Goal: Task Accomplishment & Management: Manage account settings

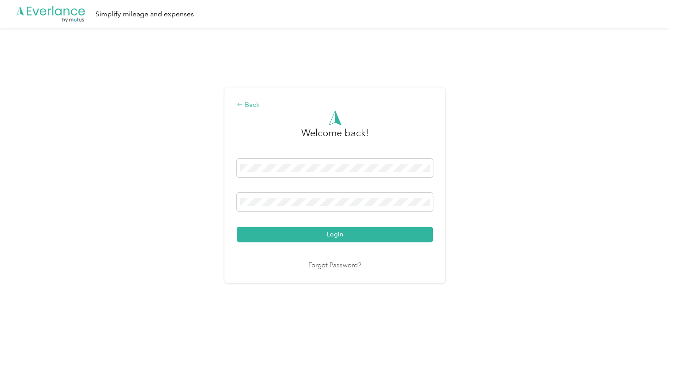
click at [246, 109] on div "Back" at bounding box center [335, 105] width 196 height 11
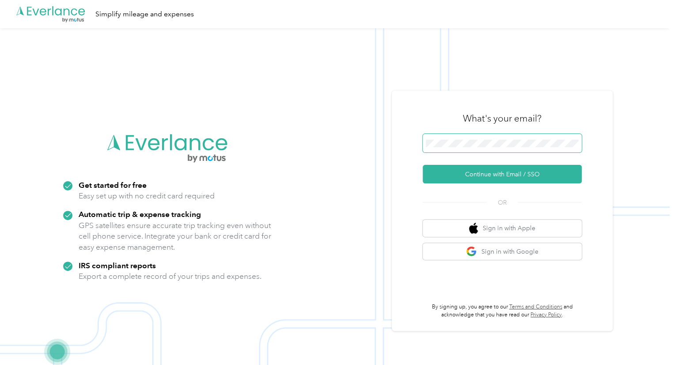
click at [423, 165] on button "Continue with Email / SSO" at bounding box center [502, 174] width 159 height 19
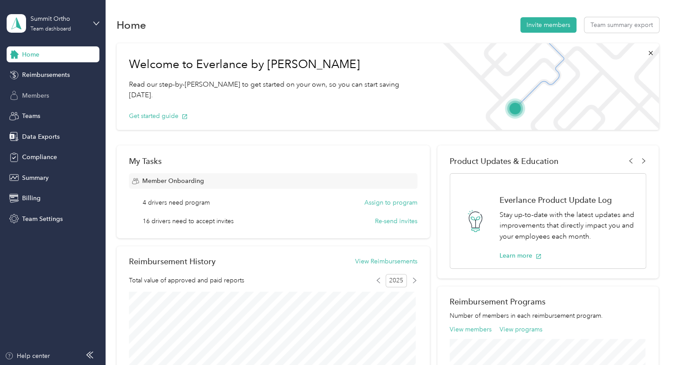
click at [59, 99] on div "Members" at bounding box center [53, 95] width 93 height 16
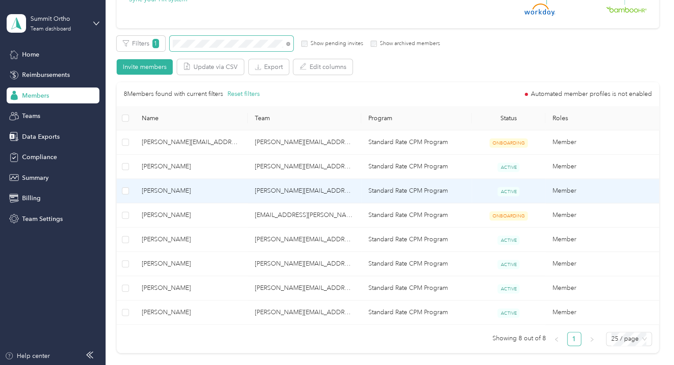
scroll to position [130, 0]
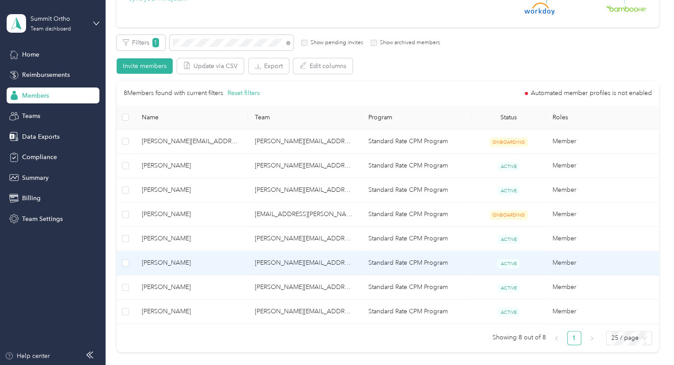
click at [211, 267] on span "Amanda Bailey" at bounding box center [191, 263] width 99 height 10
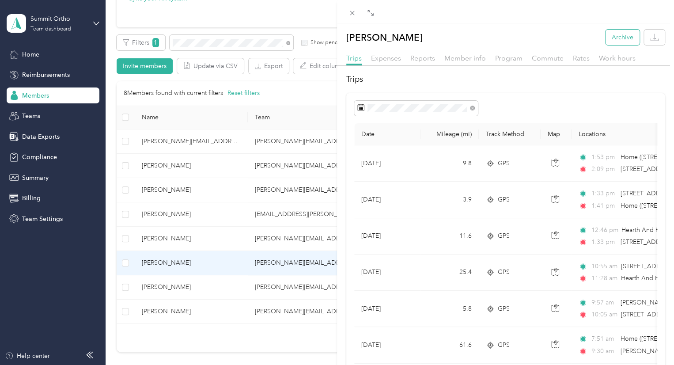
click at [615, 38] on button "Archive" at bounding box center [623, 37] width 34 height 15
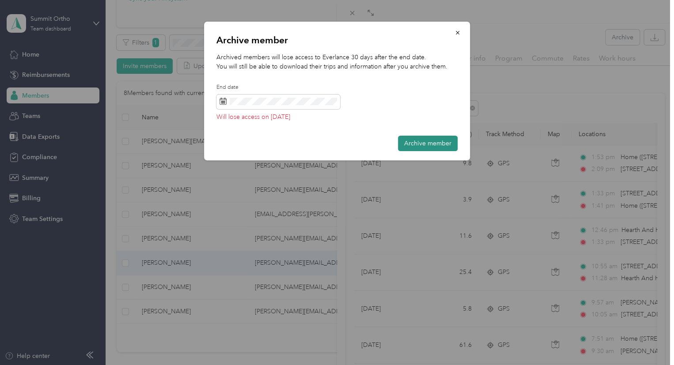
click at [430, 148] on button "Archive member" at bounding box center [428, 143] width 60 height 15
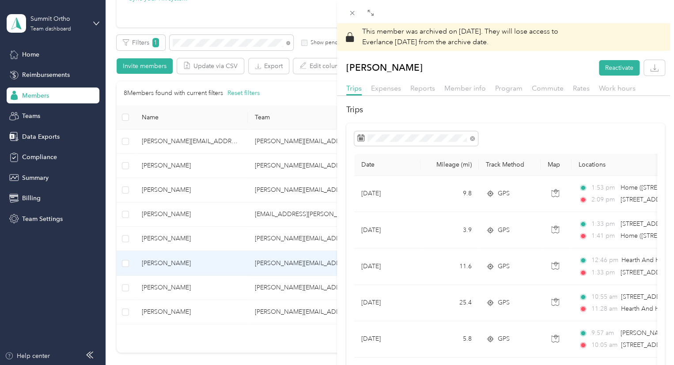
click at [660, 16] on div at bounding box center [505, 11] width 337 height 23
